Goal: Find specific page/section: Find specific page/section

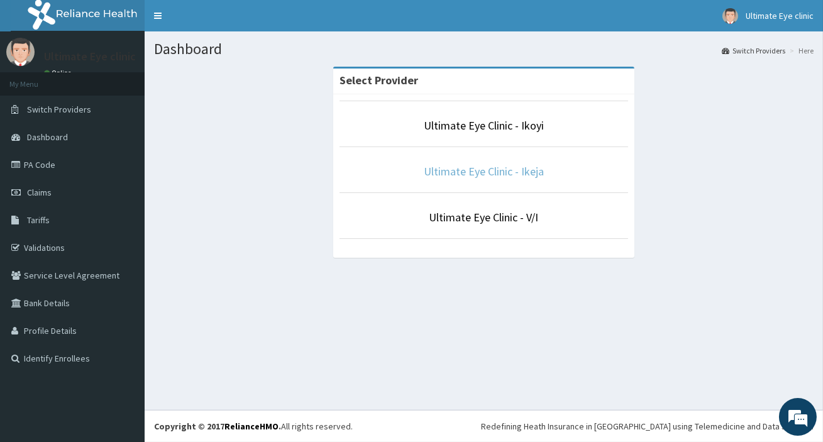
click at [472, 164] on link "Ultimate Eye Clinic - Ikeja" at bounding box center [484, 171] width 120 height 14
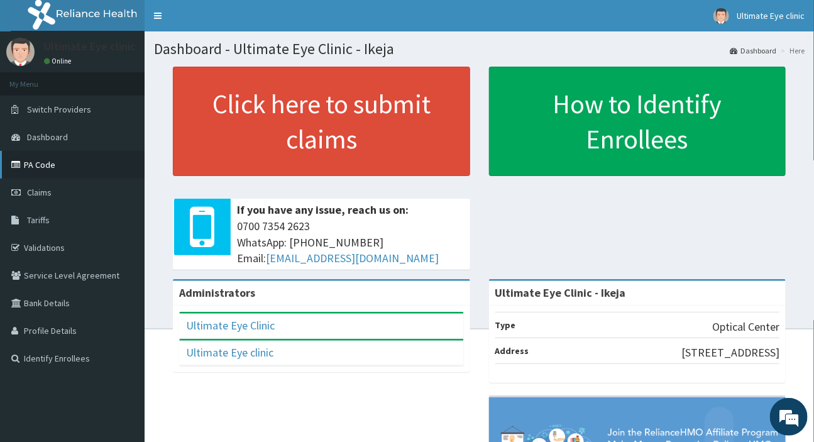
click at [119, 167] on link "PA Code" at bounding box center [72, 165] width 145 height 28
